Goal: Task Accomplishment & Management: Complete application form

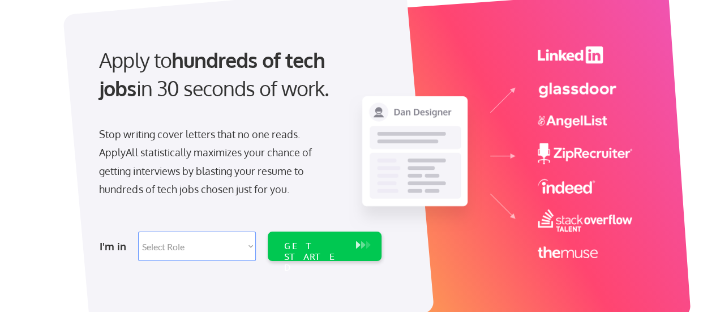
scroll to position [86, 0]
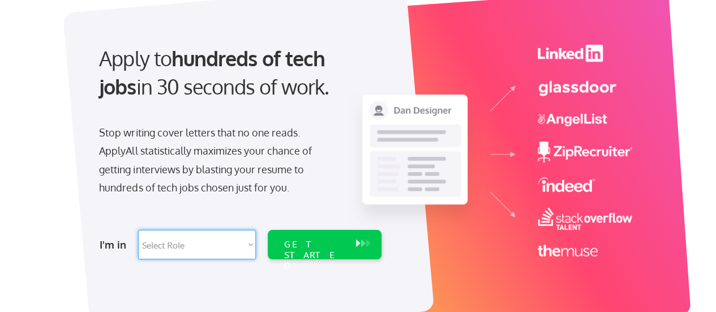
click at [210, 234] on select "Select Role Software Engineering Product Management Customer Success Sales UI/U…" at bounding box center [197, 244] width 118 height 29
select select ""it_security""
click at [138, 230] on select "Select Role Software Engineering Product Management Customer Success Sales UI/U…" at bounding box center [197, 244] width 118 height 29
select select ""it_security""
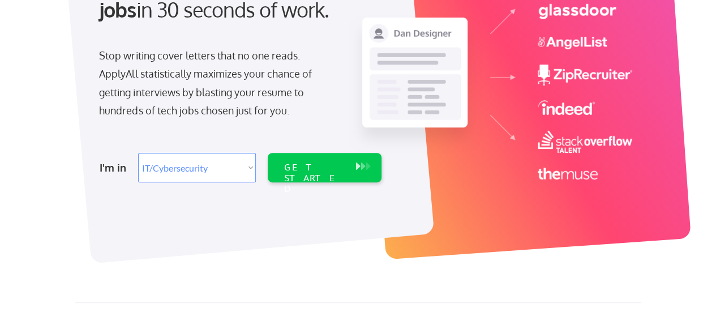
scroll to position [170, 0]
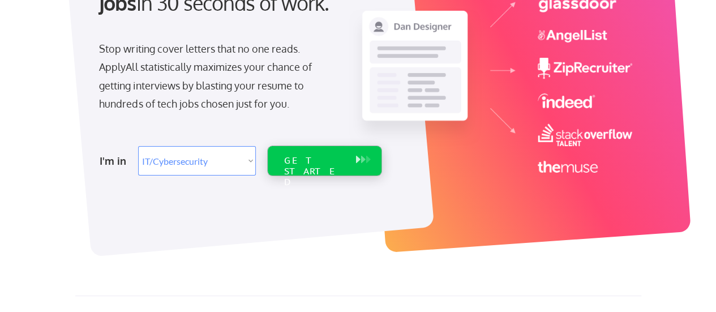
click at [333, 148] on div "GET STARTED" at bounding box center [314, 160] width 72 height 29
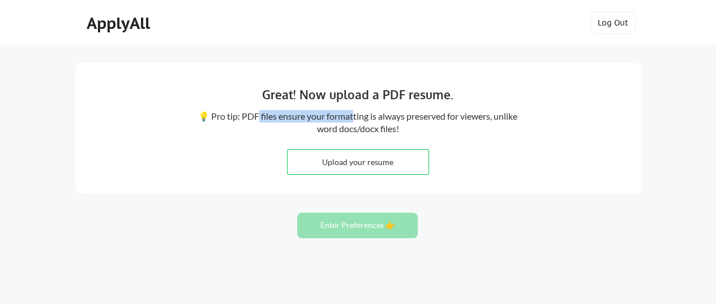
drag, startPoint x: 270, startPoint y: 121, endPoint x: 362, endPoint y: 116, distance: 93.0
click at [362, 116] on div "💡 Pro tip: PDF files ensure your formatting is always preserved for viewers, un…" at bounding box center [358, 122] width 322 height 25
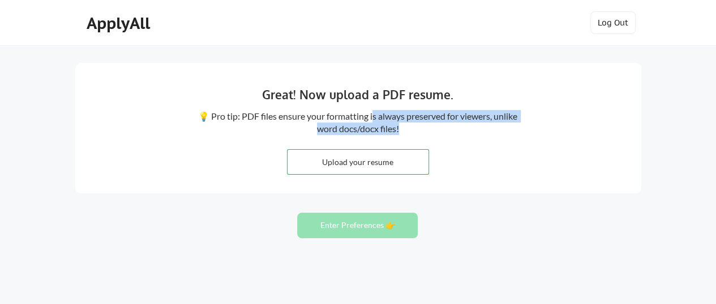
drag, startPoint x: 386, startPoint y: 114, endPoint x: 459, endPoint y: 129, distance: 73.9
click at [459, 129] on div "💡 Pro tip: PDF files ensure your formatting is always preserved for viewers, un…" at bounding box center [358, 122] width 322 height 25
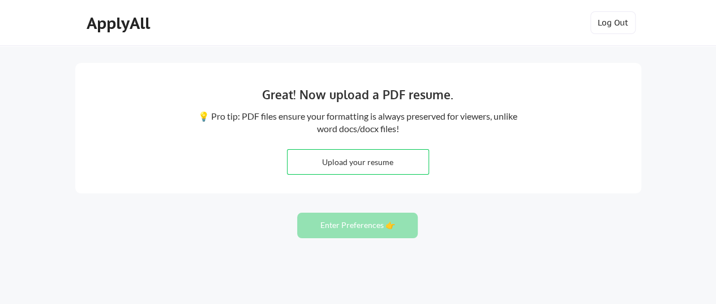
scroll to position [57, 0]
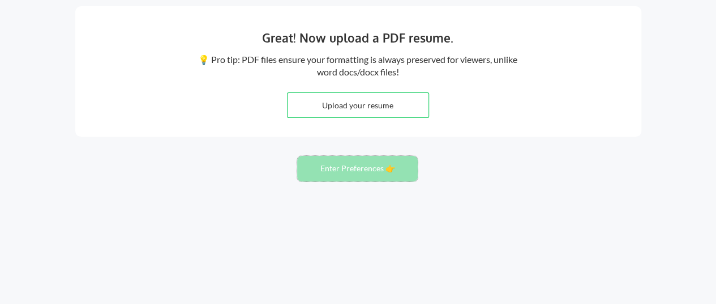
click at [365, 173] on button "Enter Preferences 👉" at bounding box center [357, 168] width 121 height 25
click at [353, 174] on button "Enter Preferences 👉" at bounding box center [357, 168] width 121 height 25
click at [332, 103] on input "file" at bounding box center [358, 105] width 141 height 24
type input "C:\fakepath\Emisoft-Server-List.xlsx"
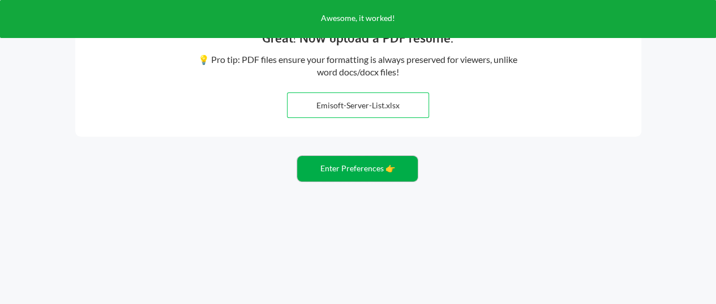
click at [363, 175] on button "Enter Preferences 👉" at bounding box center [357, 168] width 121 height 25
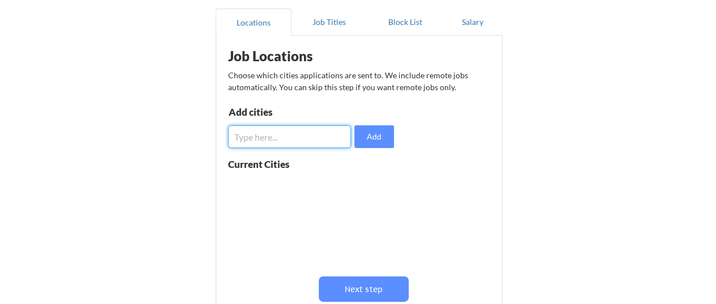
click at [317, 145] on input "input" at bounding box center [289, 136] width 123 height 23
type input "b"
type input "india"
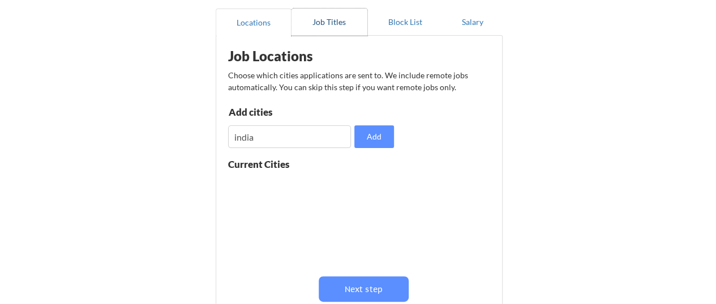
click at [329, 22] on button "Job Titles" at bounding box center [330, 21] width 76 height 27
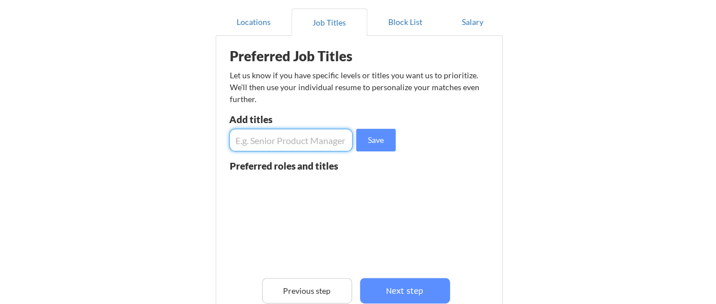
click at [331, 139] on input "input" at bounding box center [291, 140] width 124 height 23
type input "devos"
